Goal: Task Accomplishment & Management: Complete application form

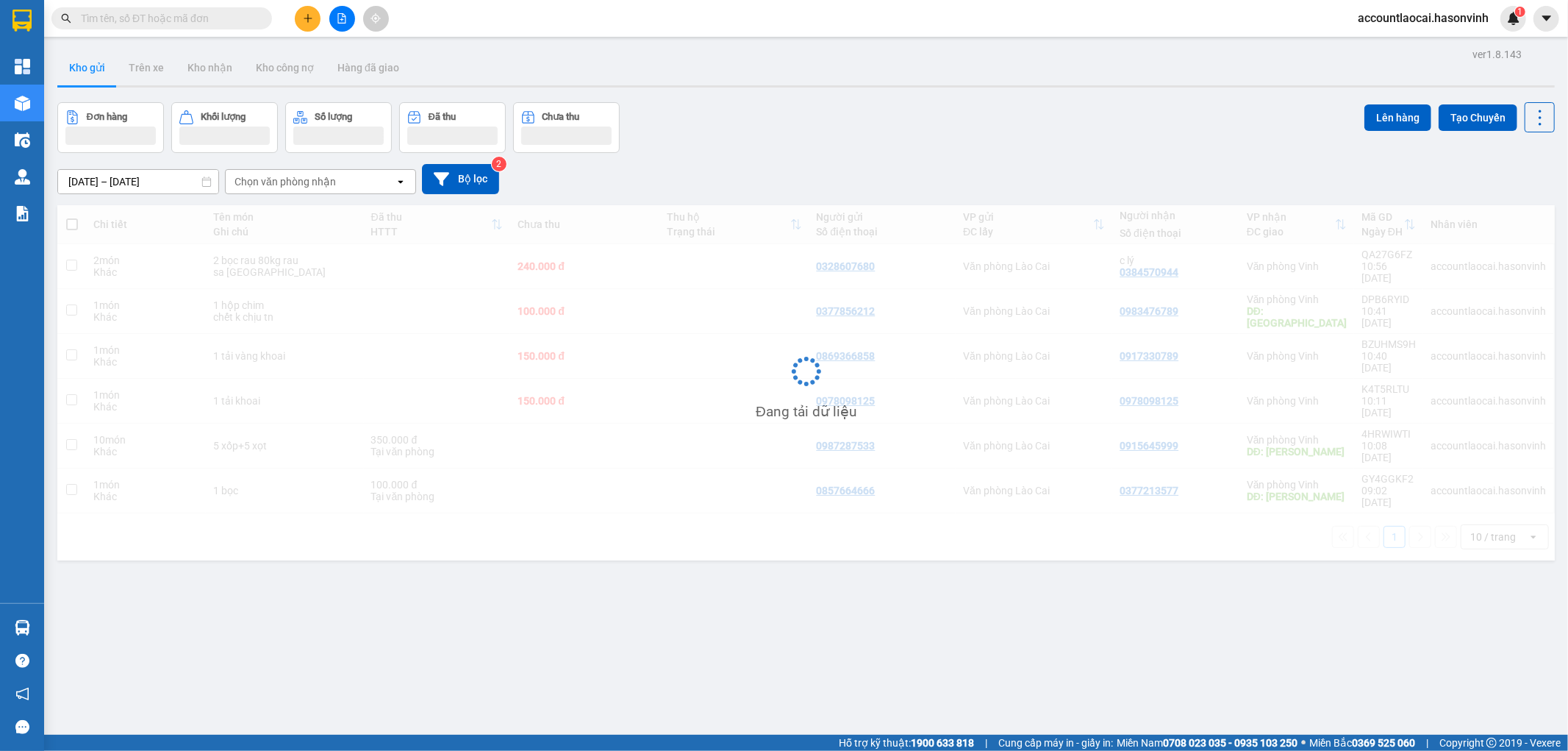
click at [306, 32] on div "Kết quả tìm kiếm ( 0 ) Bộ lọc No Data accountlaocai.hasonvinh 1" at bounding box center [784, 18] width 1568 height 37
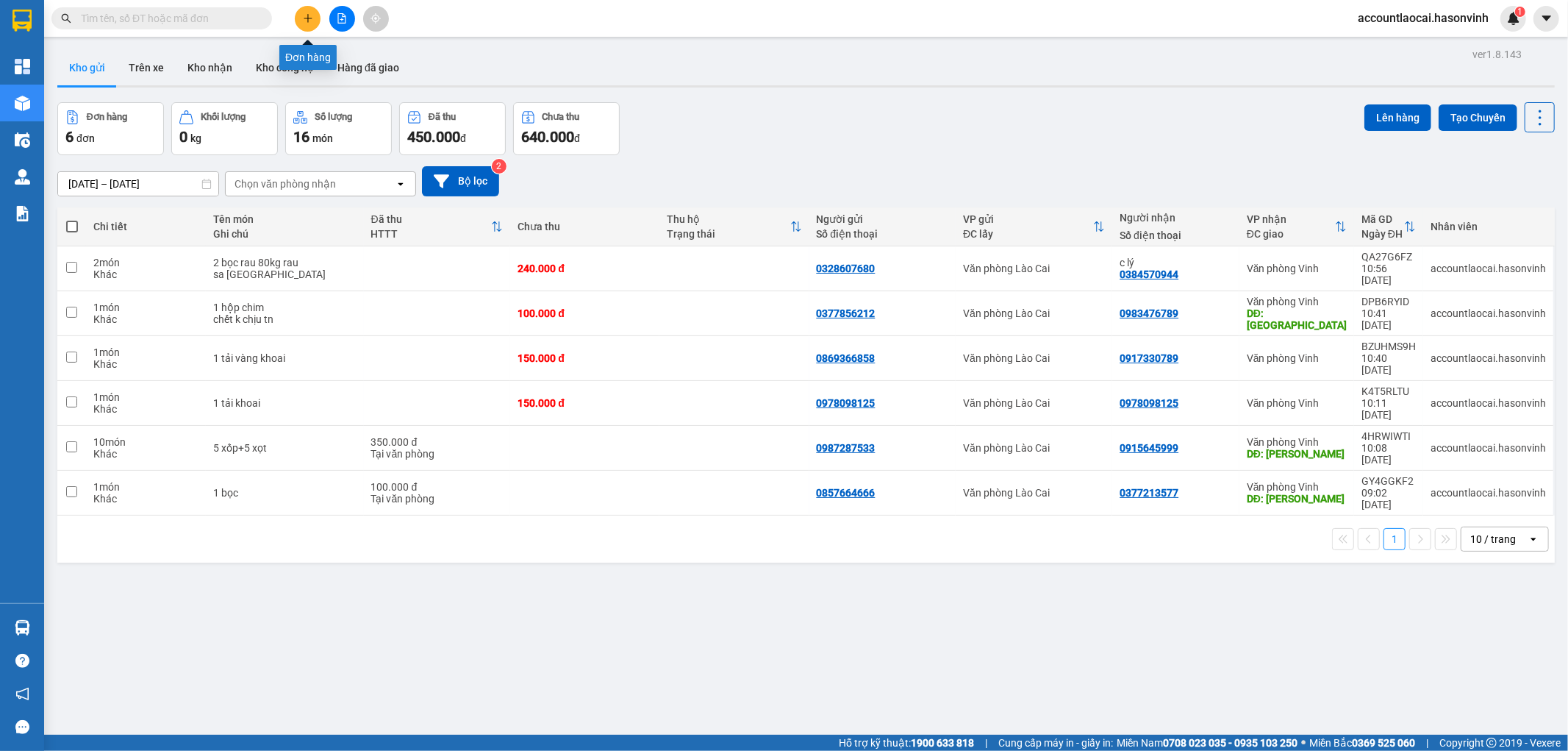
click at [306, 24] on button at bounding box center [307, 18] width 26 height 26
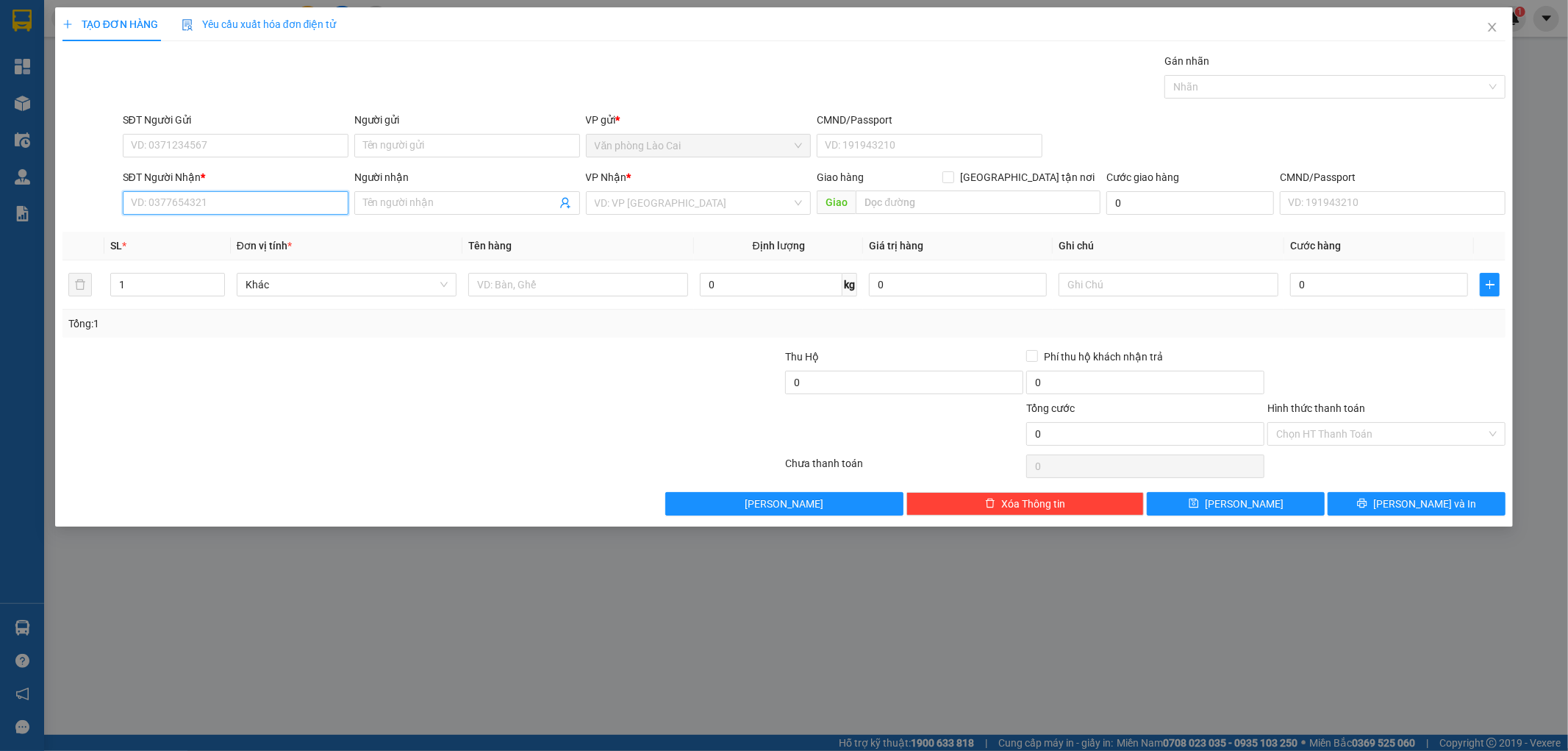
drag, startPoint x: 166, startPoint y: 141, endPoint x: 150, endPoint y: 202, distance: 63.1
click at [150, 202] on input "SĐT Người Nhận *" at bounding box center [235, 203] width 226 height 24
paste input "094 3572323"
click at [153, 208] on input "094 3572323" at bounding box center [235, 203] width 226 height 24
type input "0943572323"
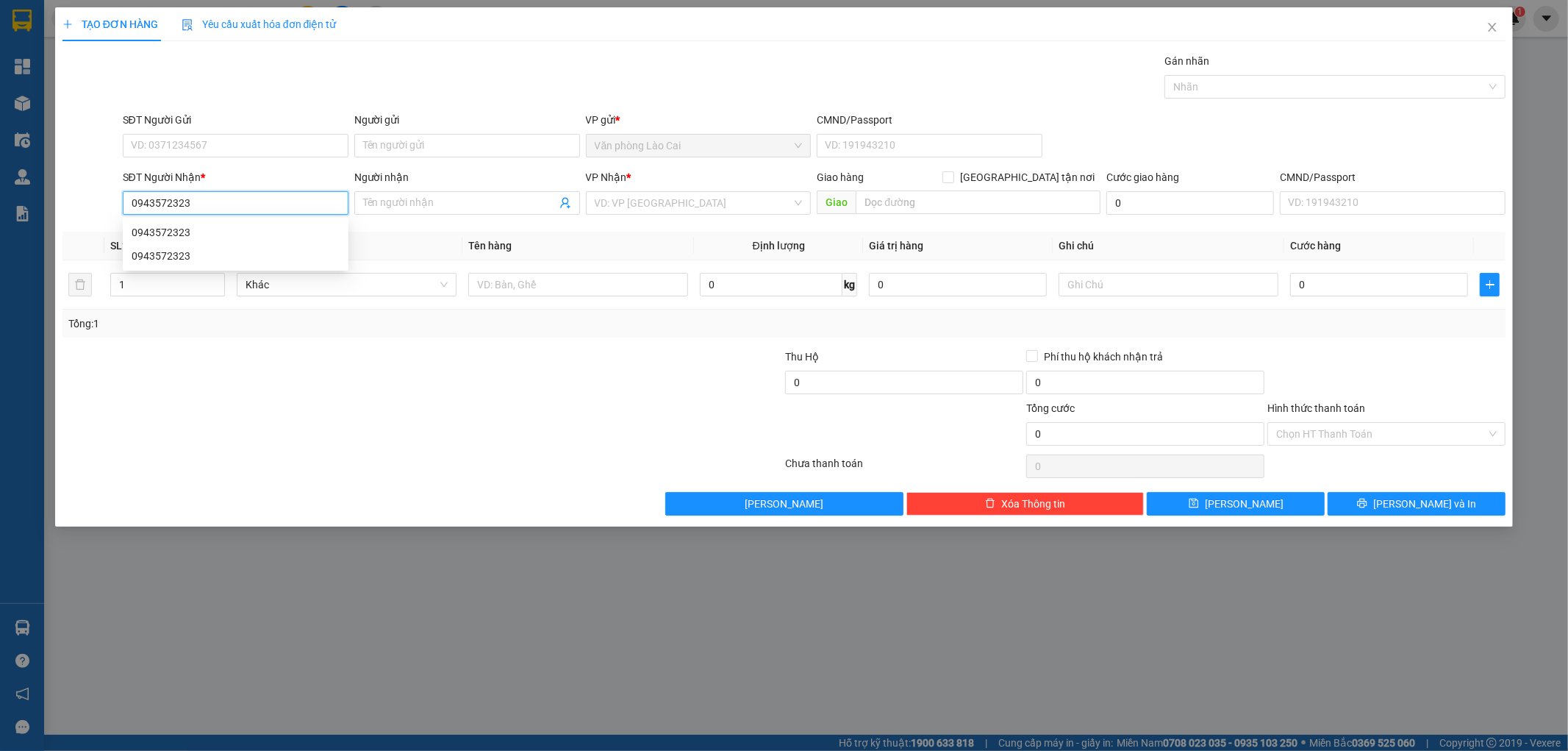
click at [165, 232] on div "0943572323" at bounding box center [235, 233] width 208 height 16
type input "630.000"
type input "0943572323"
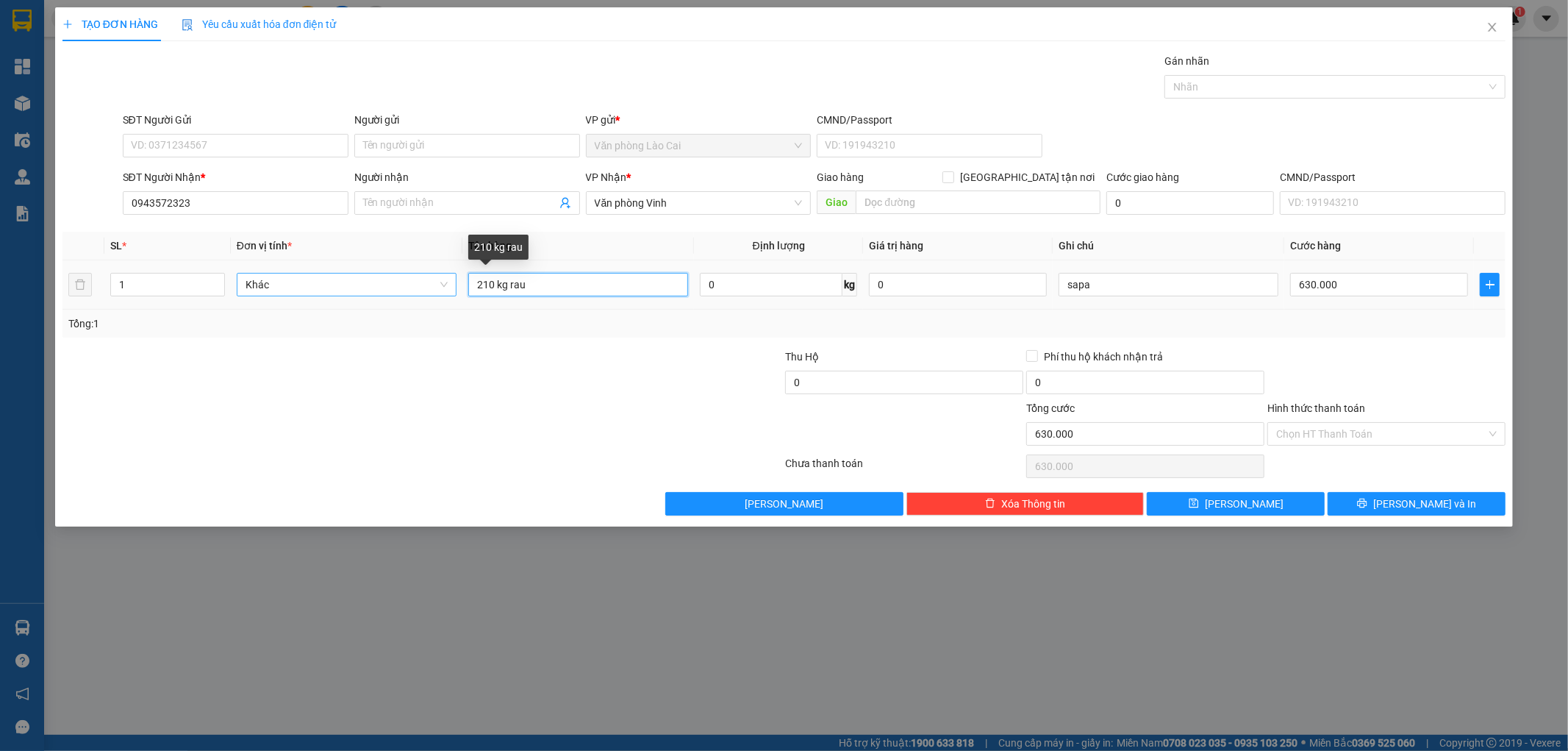
drag, startPoint x: 495, startPoint y: 283, endPoint x: 453, endPoint y: 287, distance: 42.2
click at [453, 287] on tr "1 Khác 210 kg rau 0 kg 0 sapa 630.000" at bounding box center [784, 284] width 1443 height 49
click at [515, 281] on input "360 kg rau" at bounding box center [578, 284] width 220 height 24
drag, startPoint x: 509, startPoint y: 287, endPoint x: 589, endPoint y: 306, distance: 82.2
click at [589, 306] on td "360 kg rau" at bounding box center [578, 284] width 232 height 49
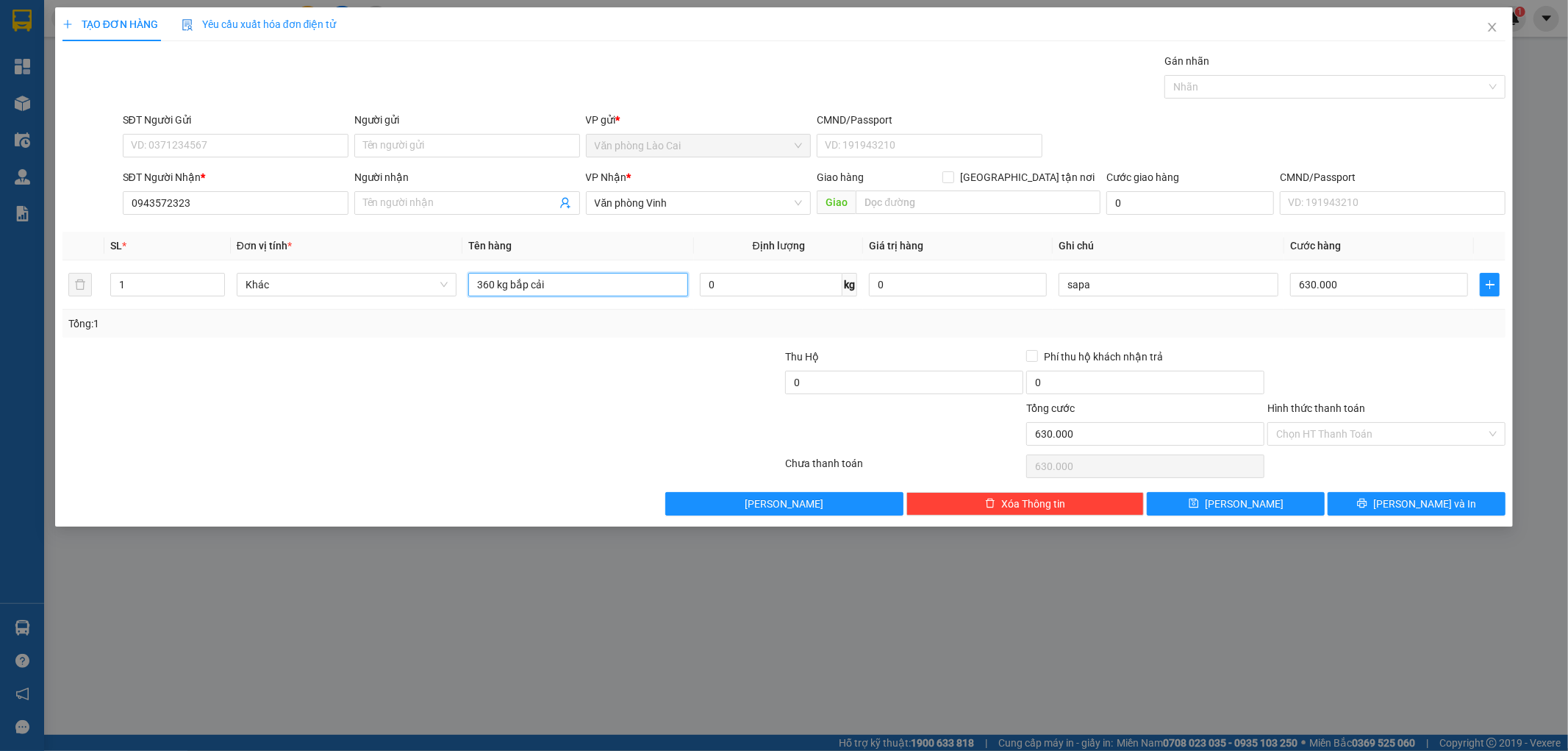
type input "360 kg bắp cải"
click at [538, 623] on div "TẠO ĐƠN HÀNG Yêu cầu xuất hóa đơn điện tử Transit Pickup Surcharge Ids Transit …" at bounding box center [784, 375] width 1568 height 751
click at [1367, 282] on input "630.000" at bounding box center [1378, 284] width 178 height 24
type input "1"
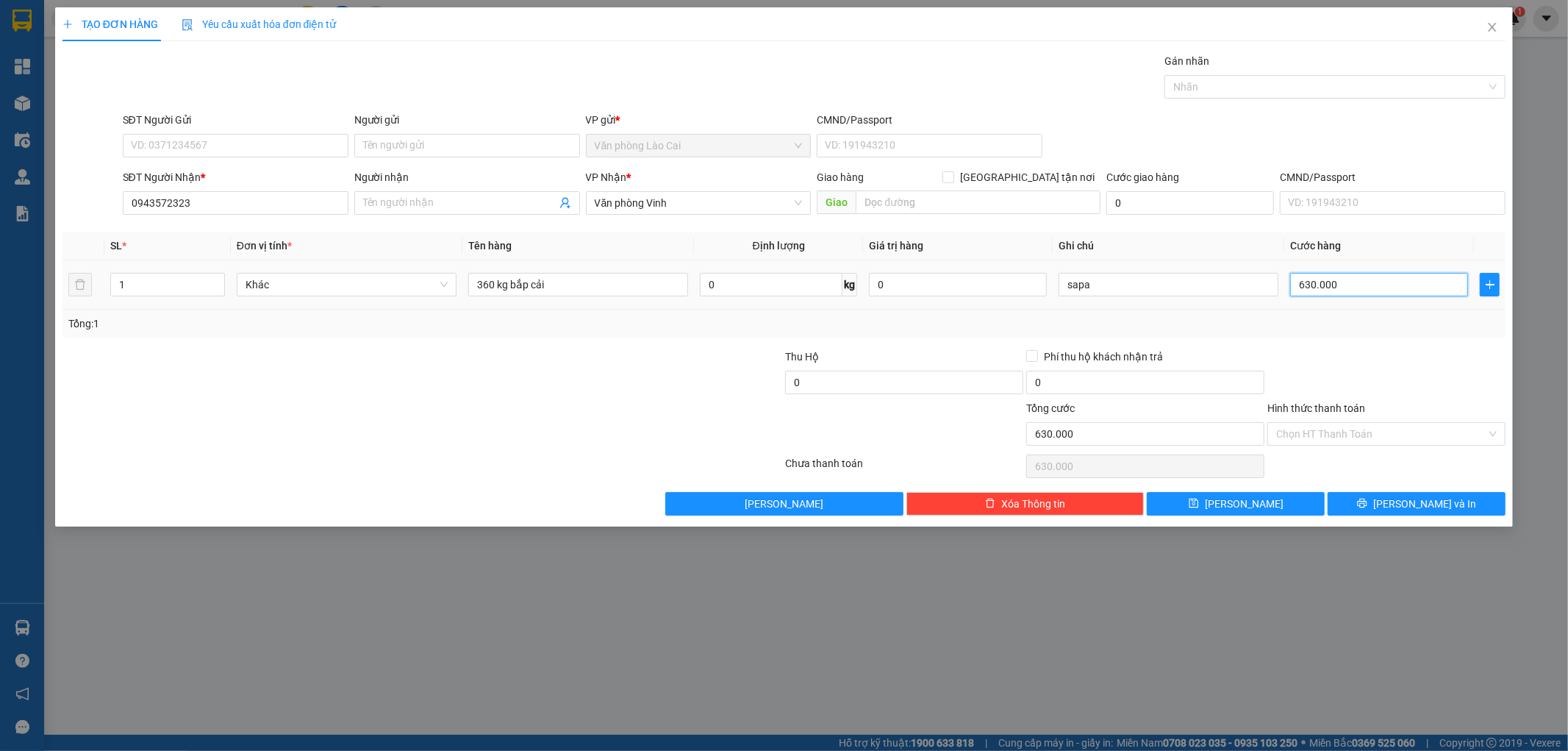
type input "1"
type input "11"
type input "110"
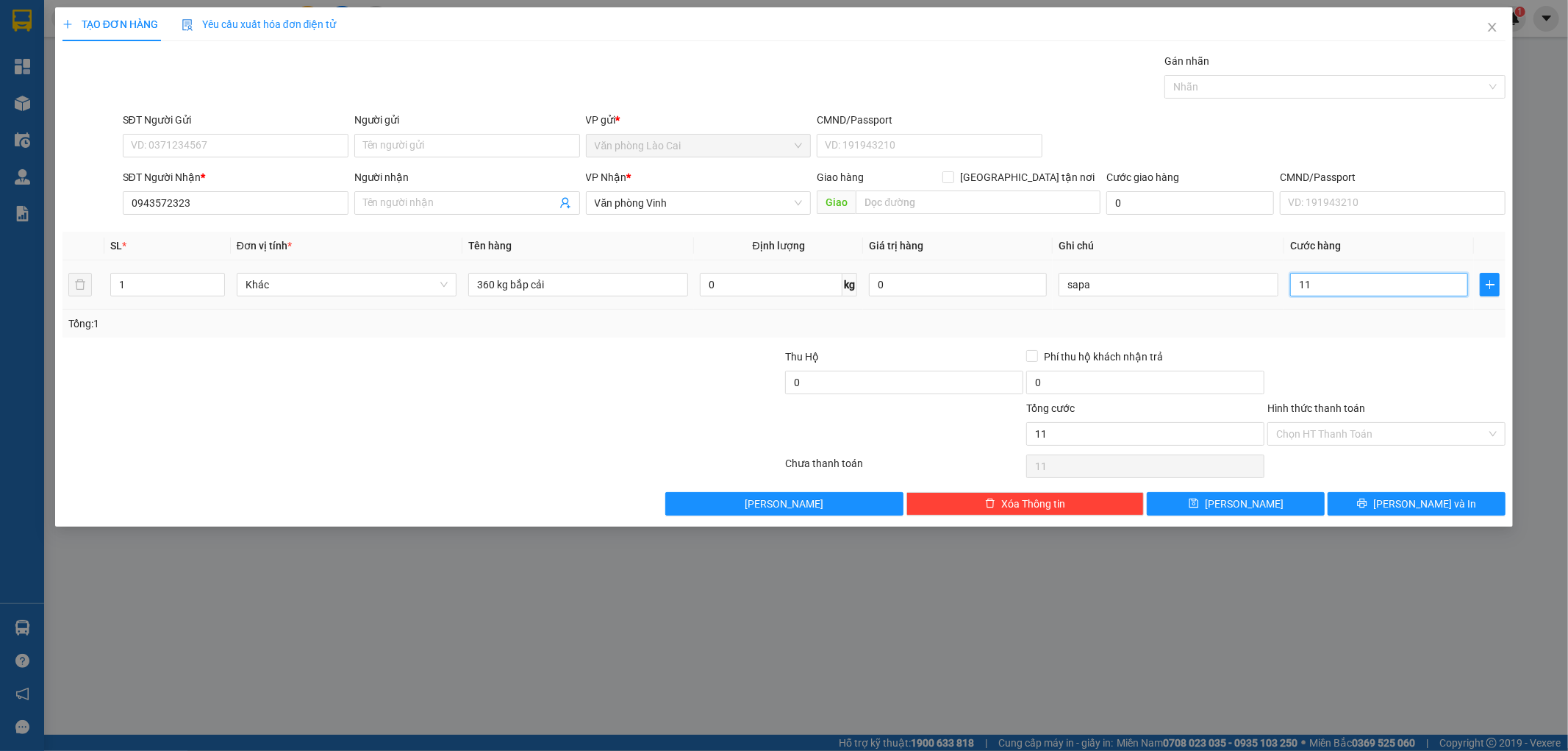
type input "110"
type input "1.100"
type input "11.000"
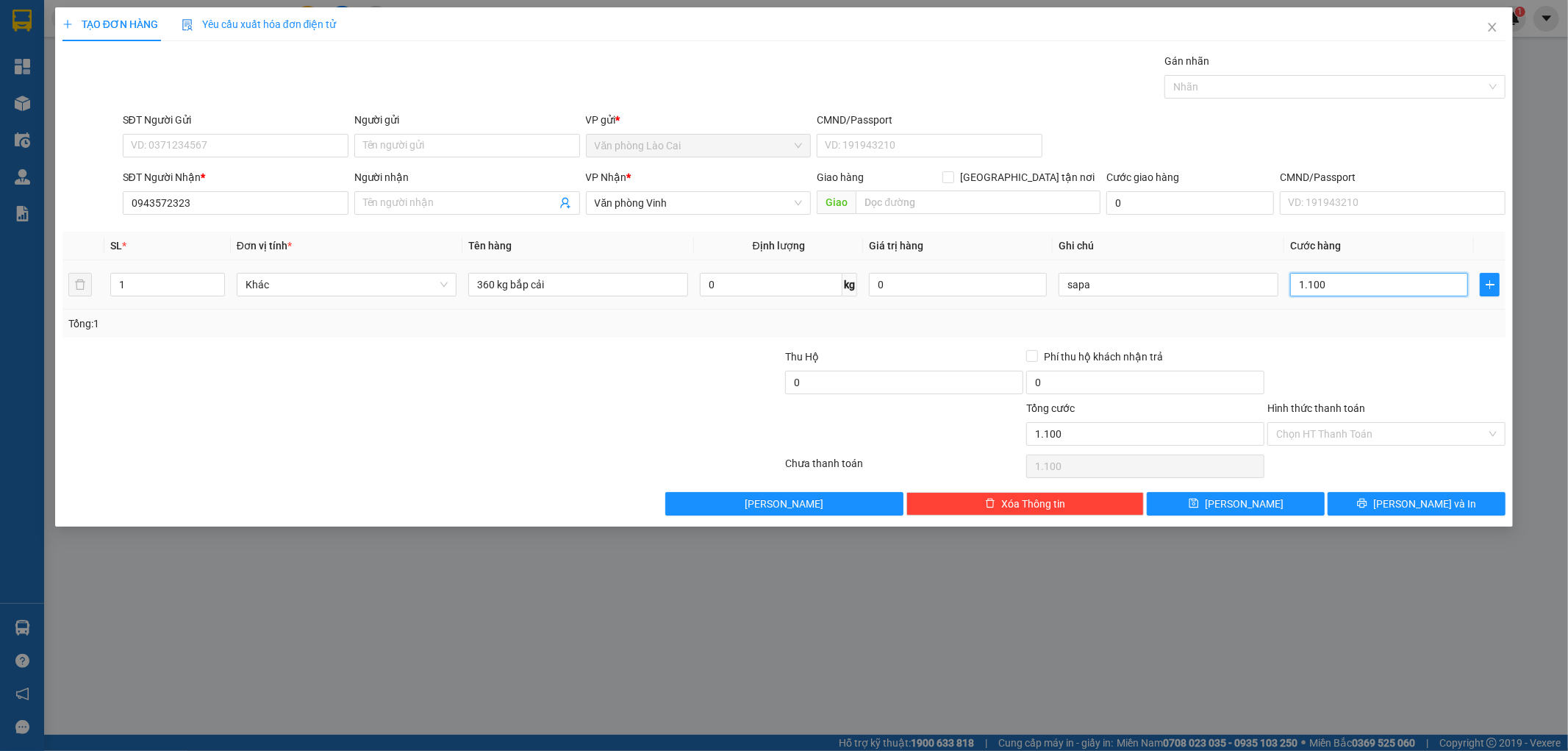
type input "11.000"
type input "110.000"
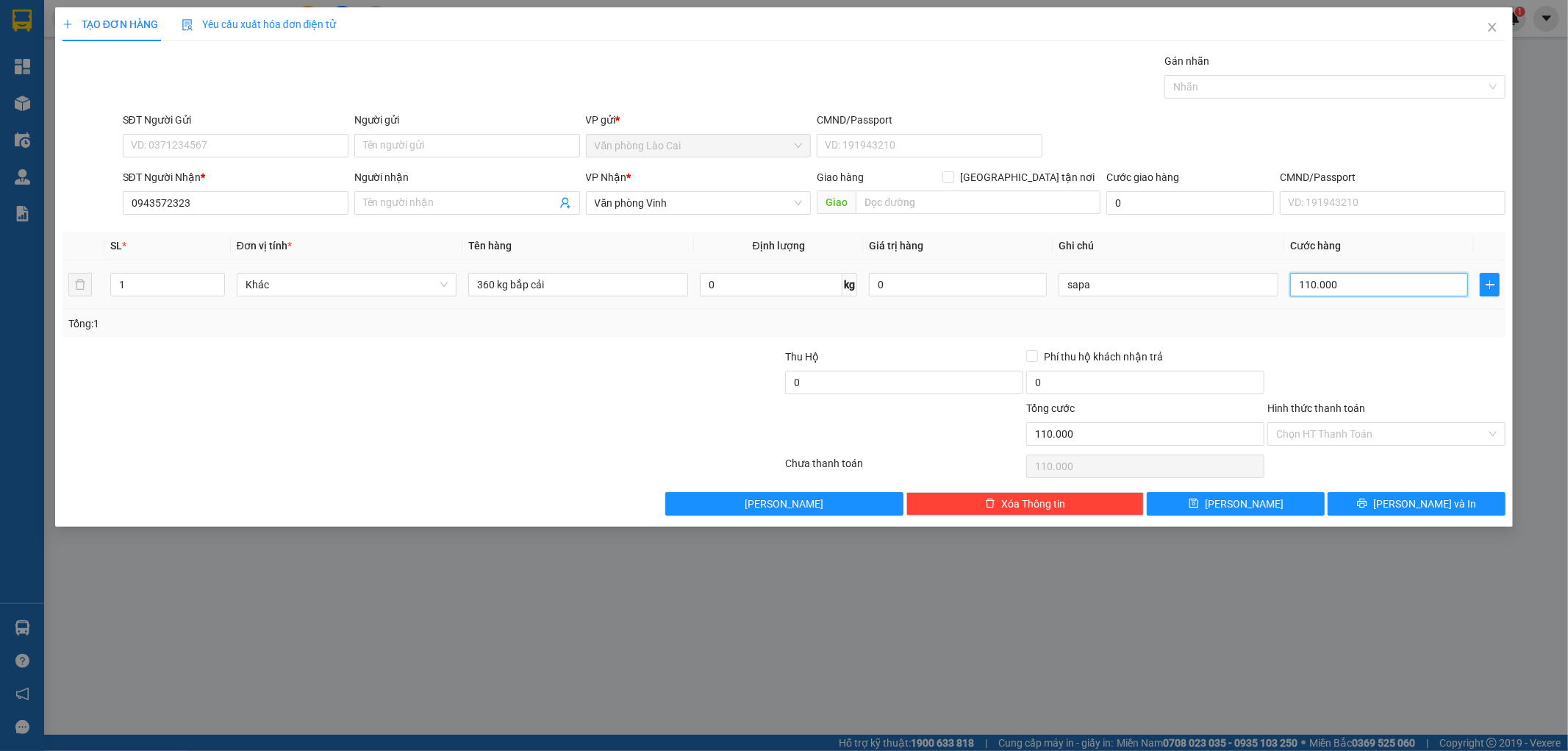
type input "1.100.000"
click at [1331, 339] on div "Transit Pickup Surcharge Ids Transit Deliver Surcharge Ids Transit Deliver Surc…" at bounding box center [784, 284] width 1443 height 462
click at [154, 291] on input "1" at bounding box center [167, 284] width 113 height 22
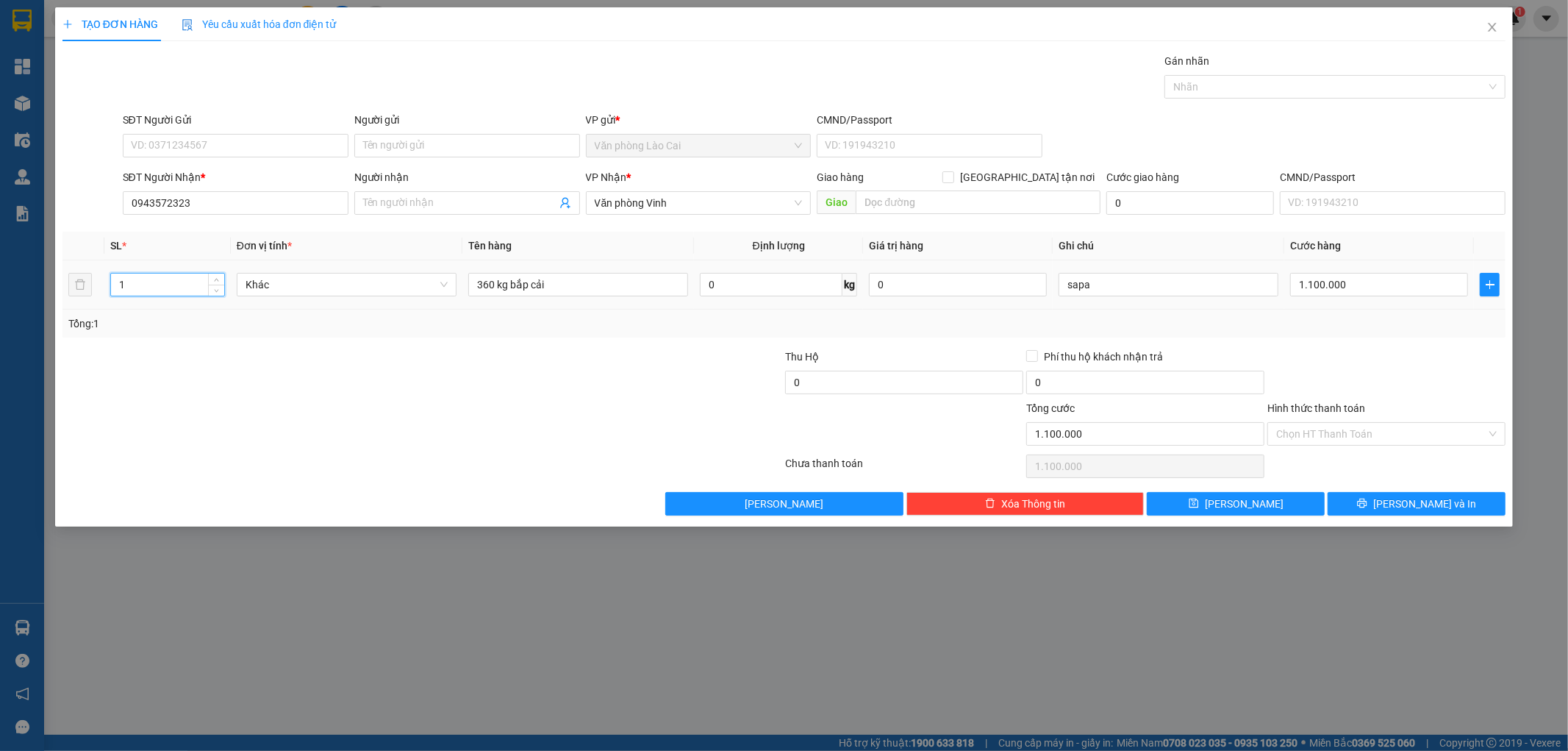
drag, startPoint x: 142, startPoint y: 281, endPoint x: 100, endPoint y: 291, distance: 43.2
click at [100, 291] on tr "1 Khác 360 kg bắp cải 0 kg 0 sapa 1.100.000" at bounding box center [784, 284] width 1443 height 49
type input "20"
click at [562, 285] on input "360 kg bắp cải" at bounding box center [578, 284] width 220 height 24
click at [1363, 285] on input "1.100.000" at bounding box center [1378, 284] width 178 height 24
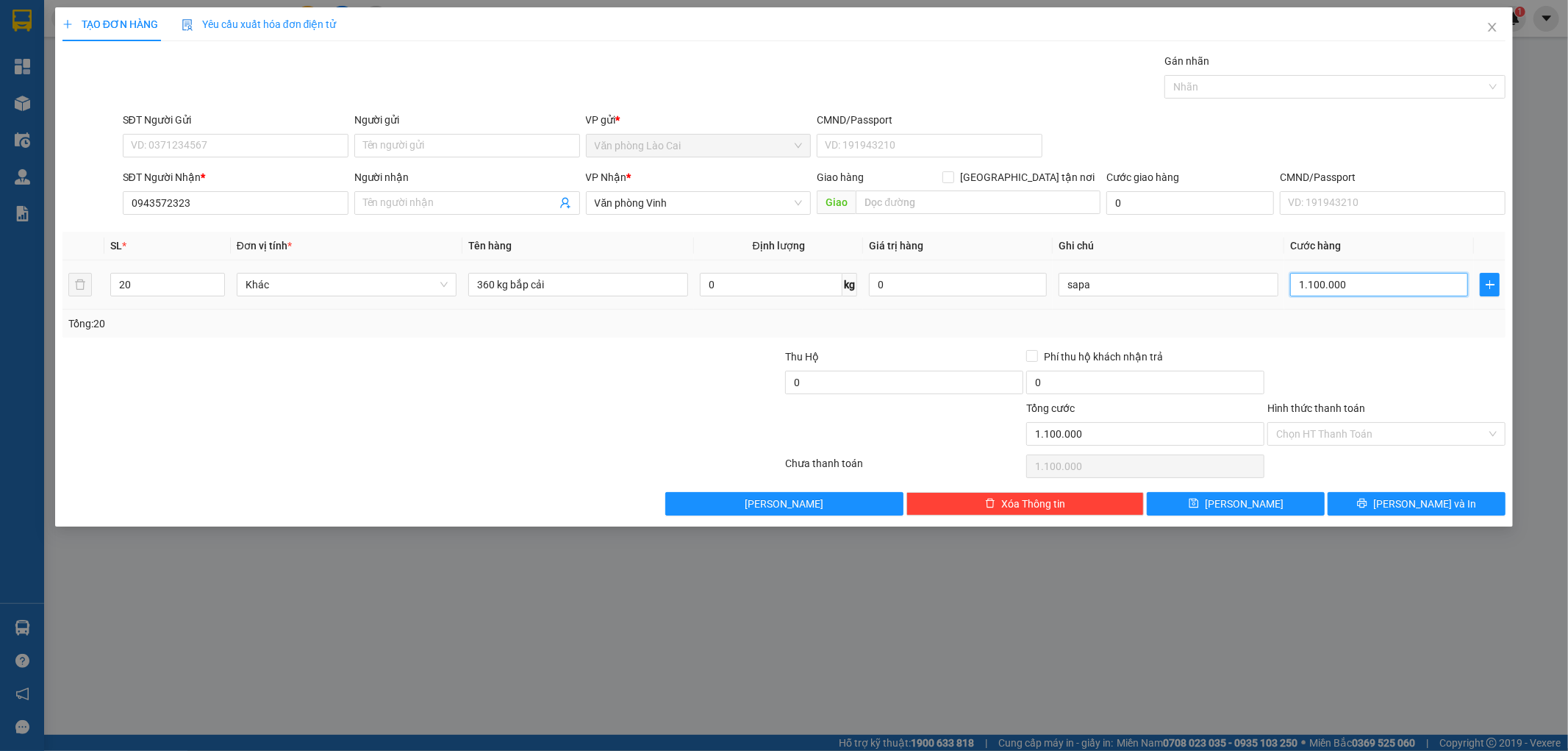
type input "1"
type input "10"
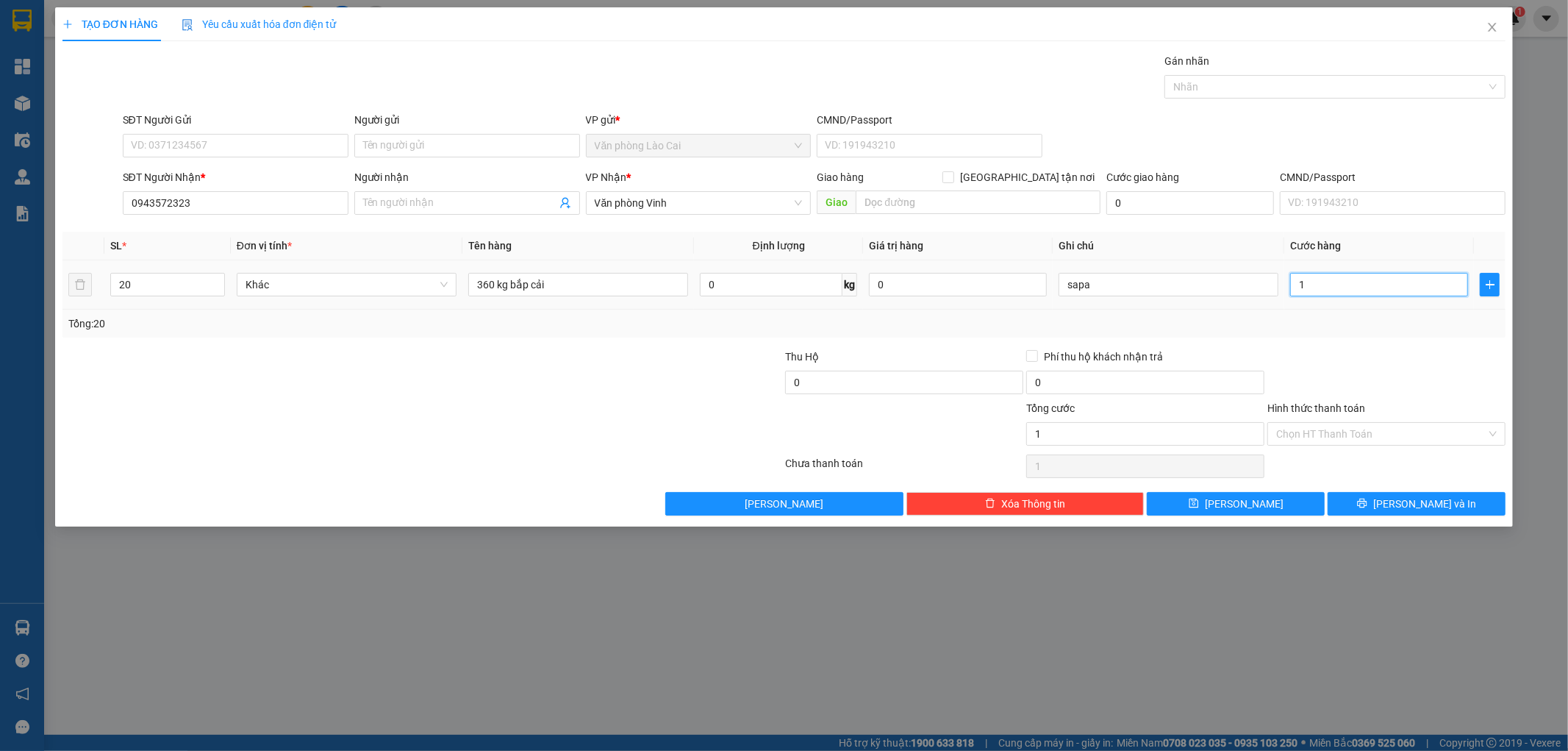
type input "10"
type input "108"
type input "1.080"
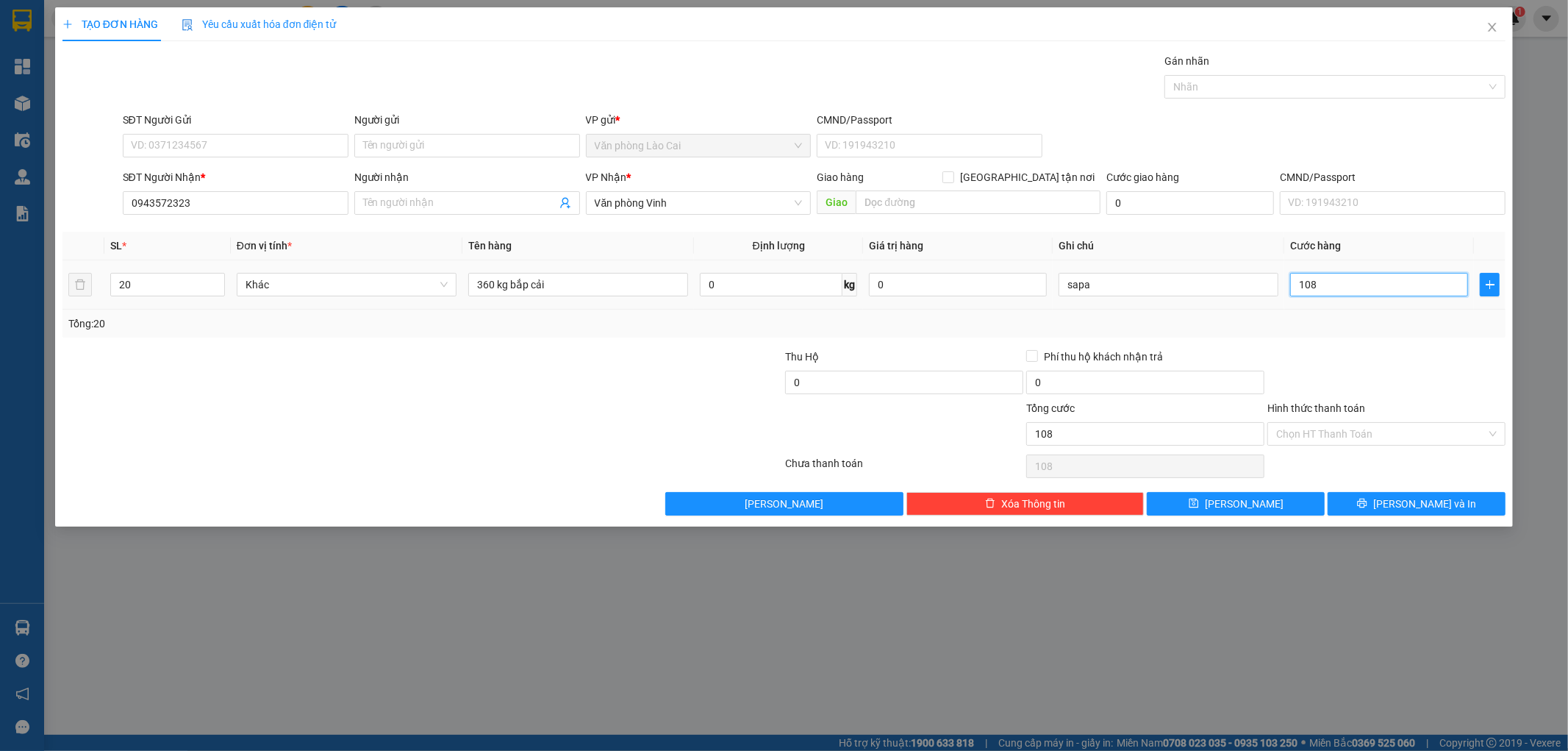
type input "1.080"
type input "10.800"
type input "108.000"
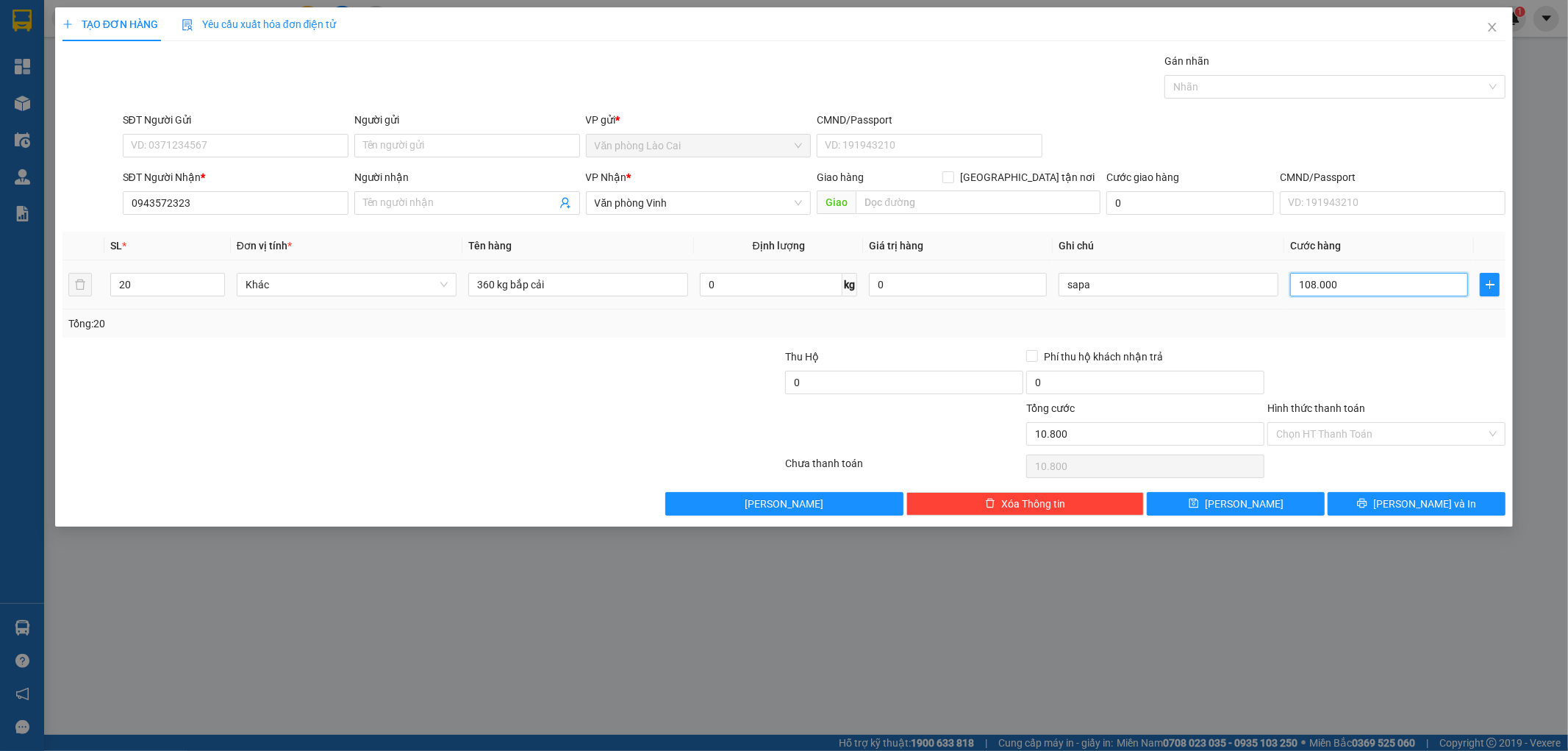
type input "108.000"
type input "1.080.000"
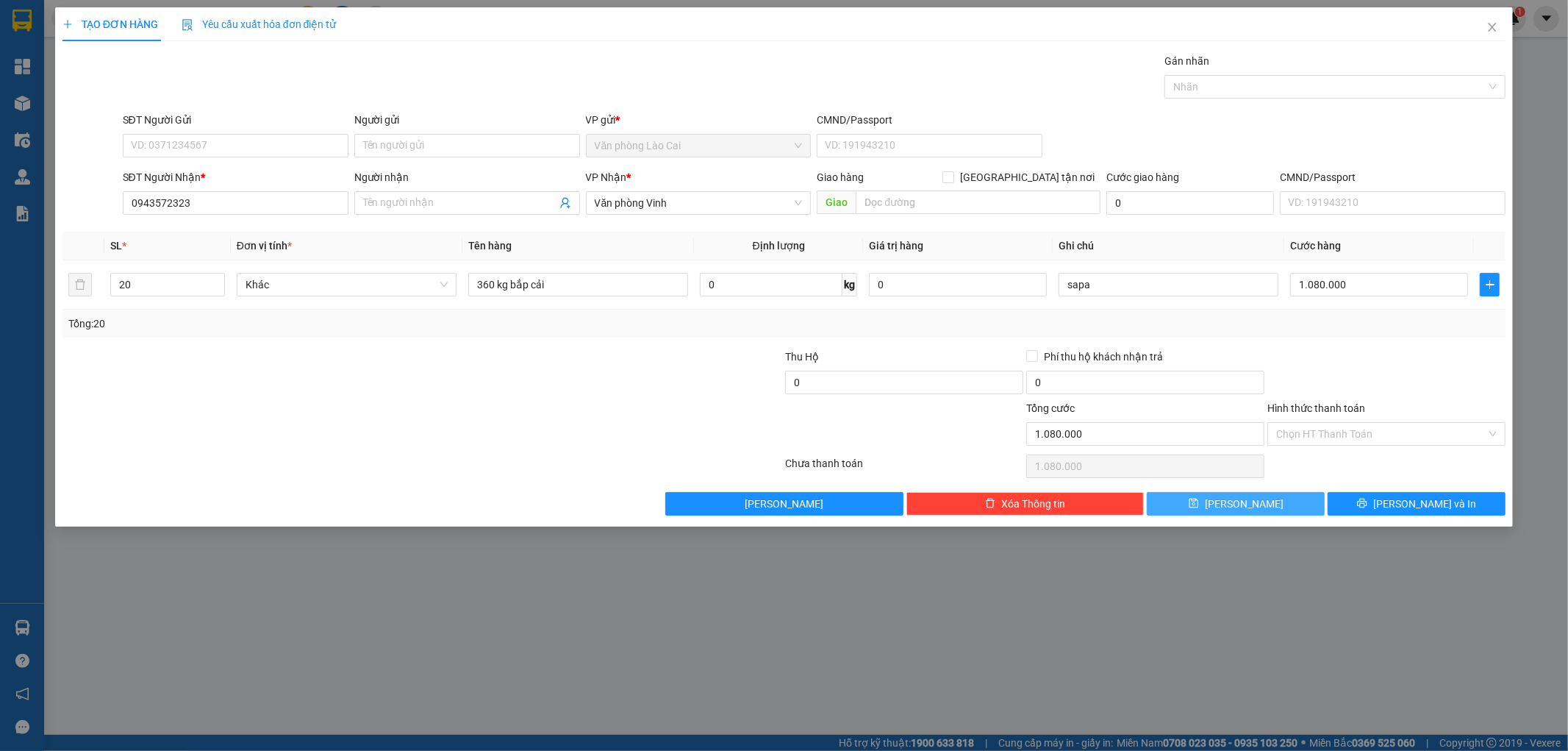
click at [1266, 500] on button "Lưu" at bounding box center [1235, 504] width 178 height 24
type input "0"
click at [1493, 24] on icon "close" at bounding box center [1492, 27] width 12 height 12
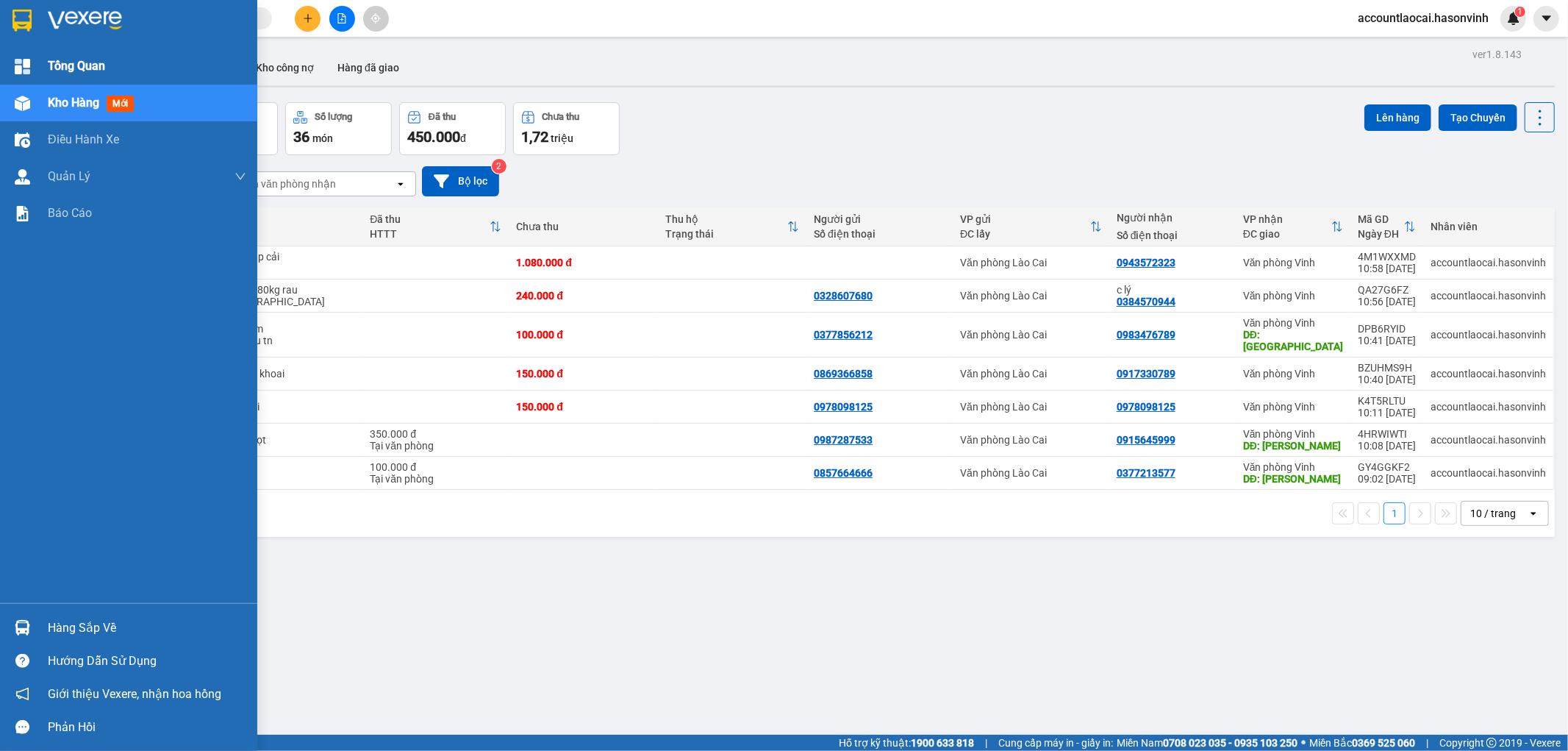
click at [68, 63] on span "Tổng Quan" at bounding box center [77, 66] width 58 height 18
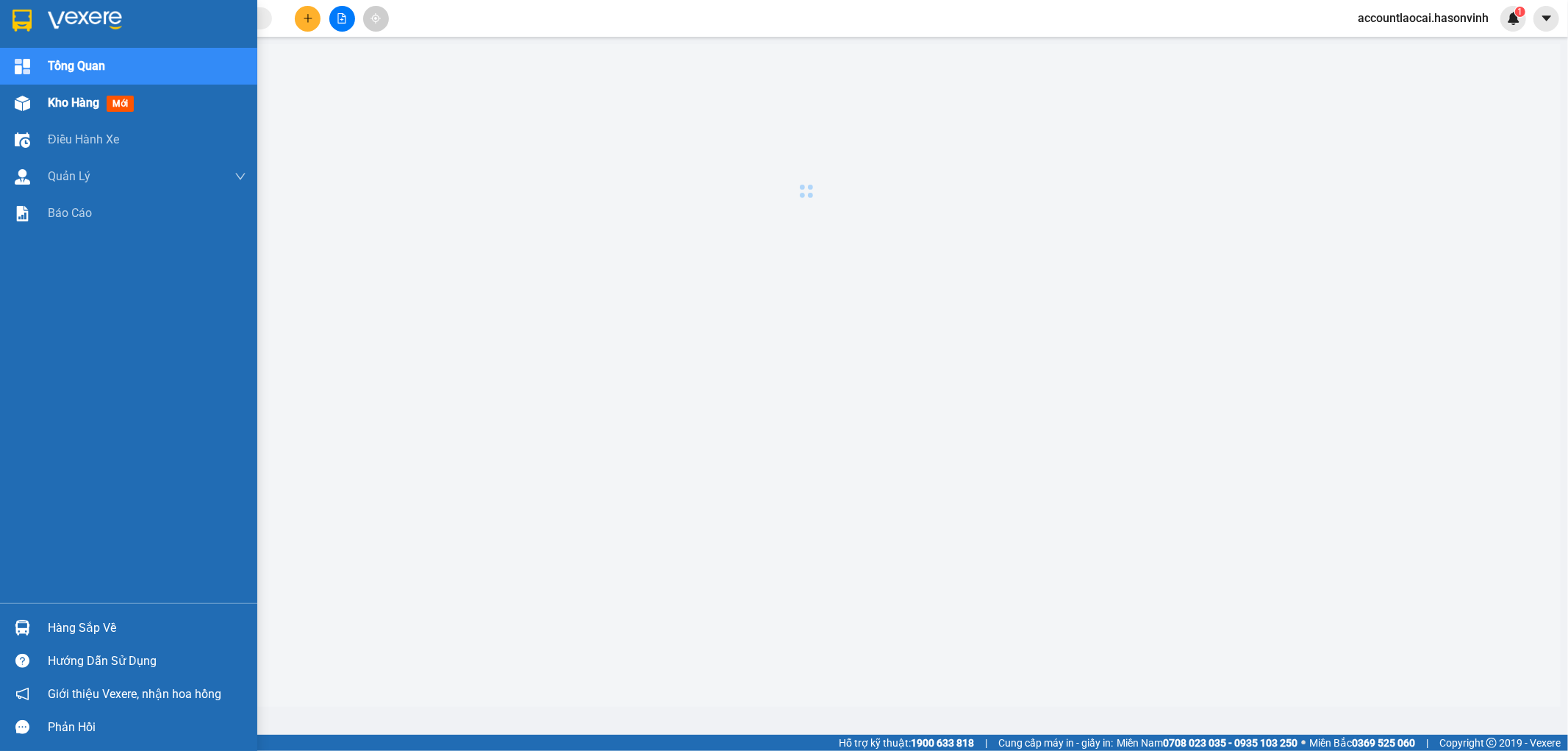
click at [59, 109] on span "Kho hàng" at bounding box center [74, 102] width 52 height 14
